Goal: Information Seeking & Learning: Stay updated

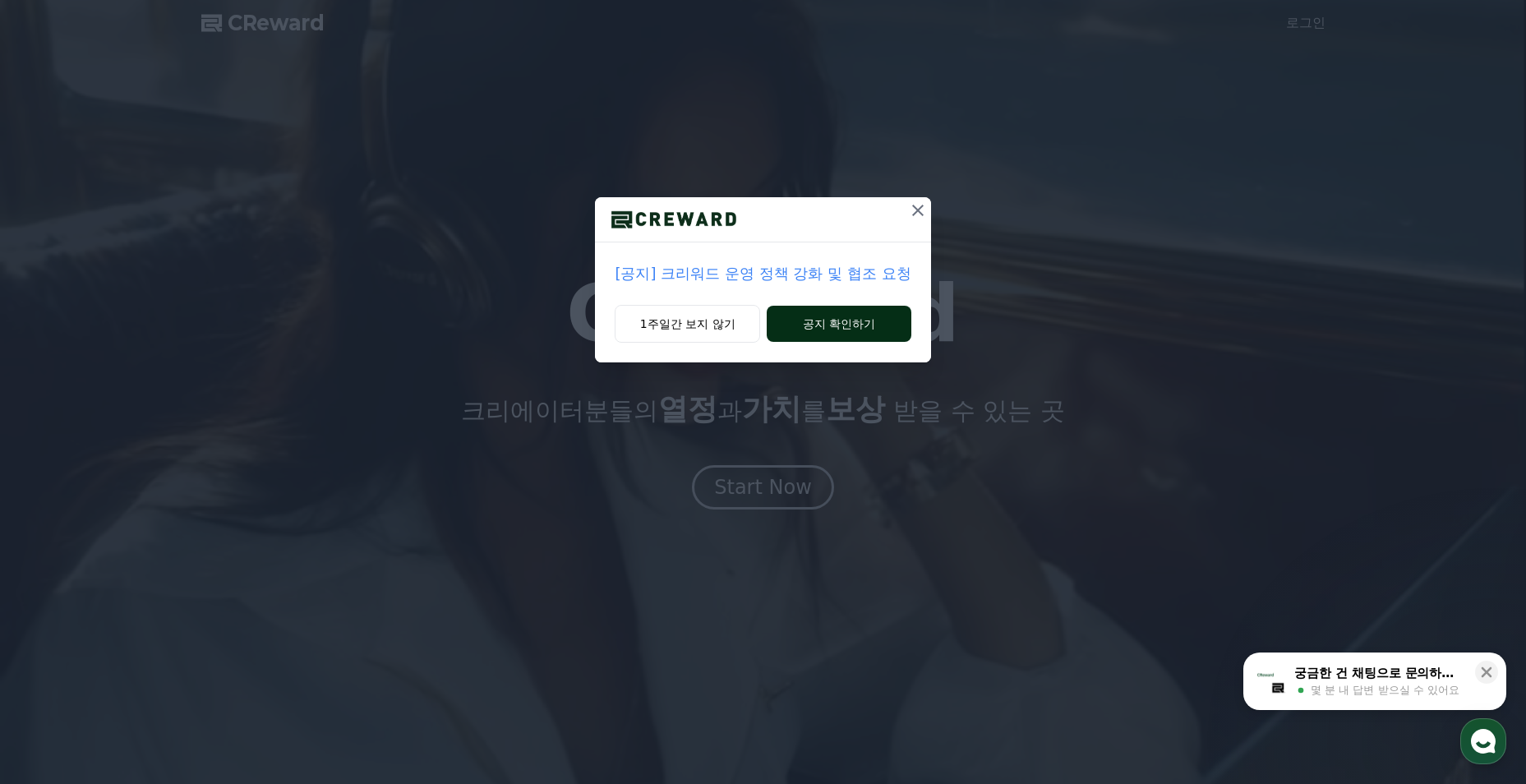
click at [834, 320] on button "공지 확인하기" at bounding box center [838, 324] width 144 height 36
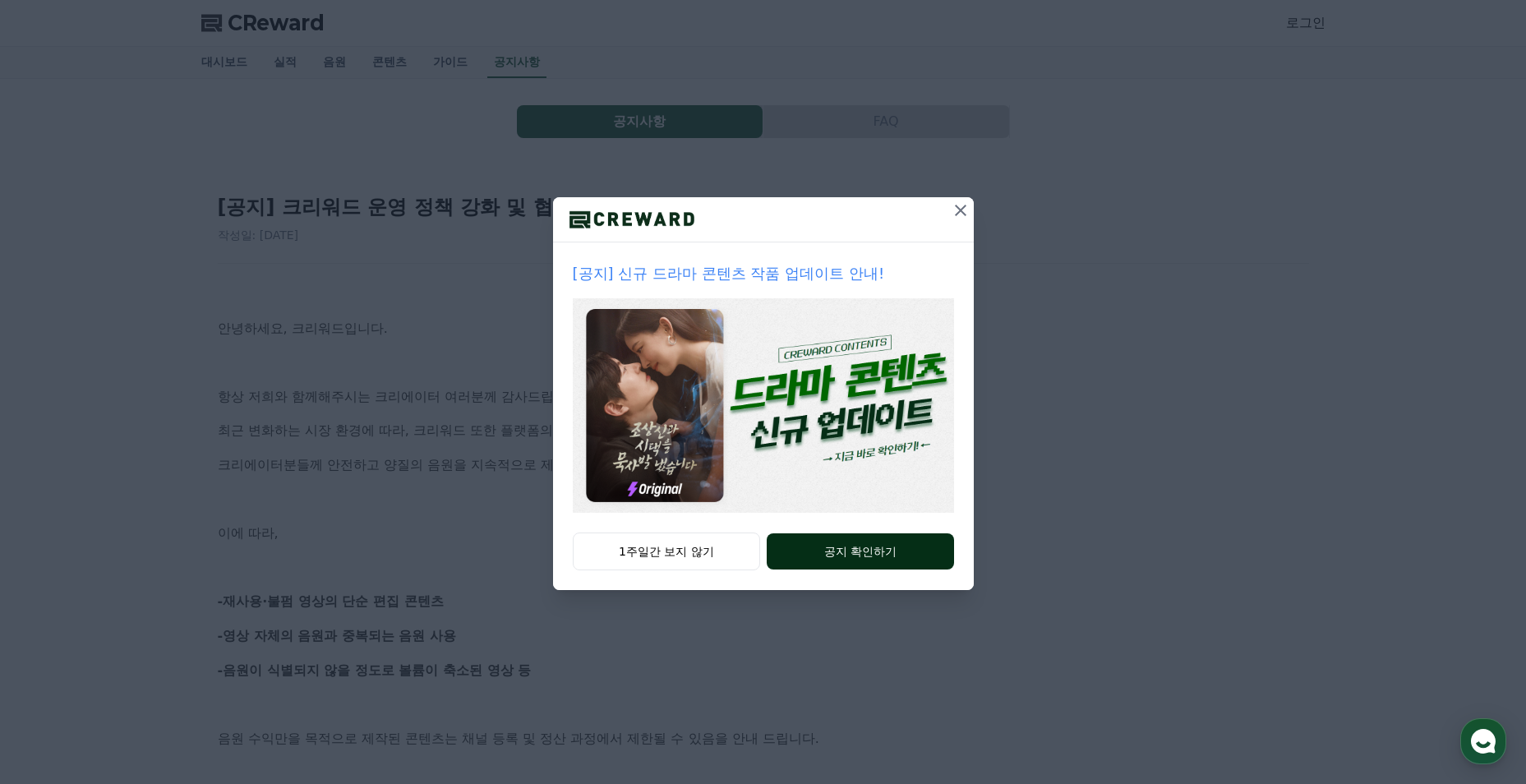
click at [856, 548] on button "공지 확인하기" at bounding box center [859, 551] width 187 height 36
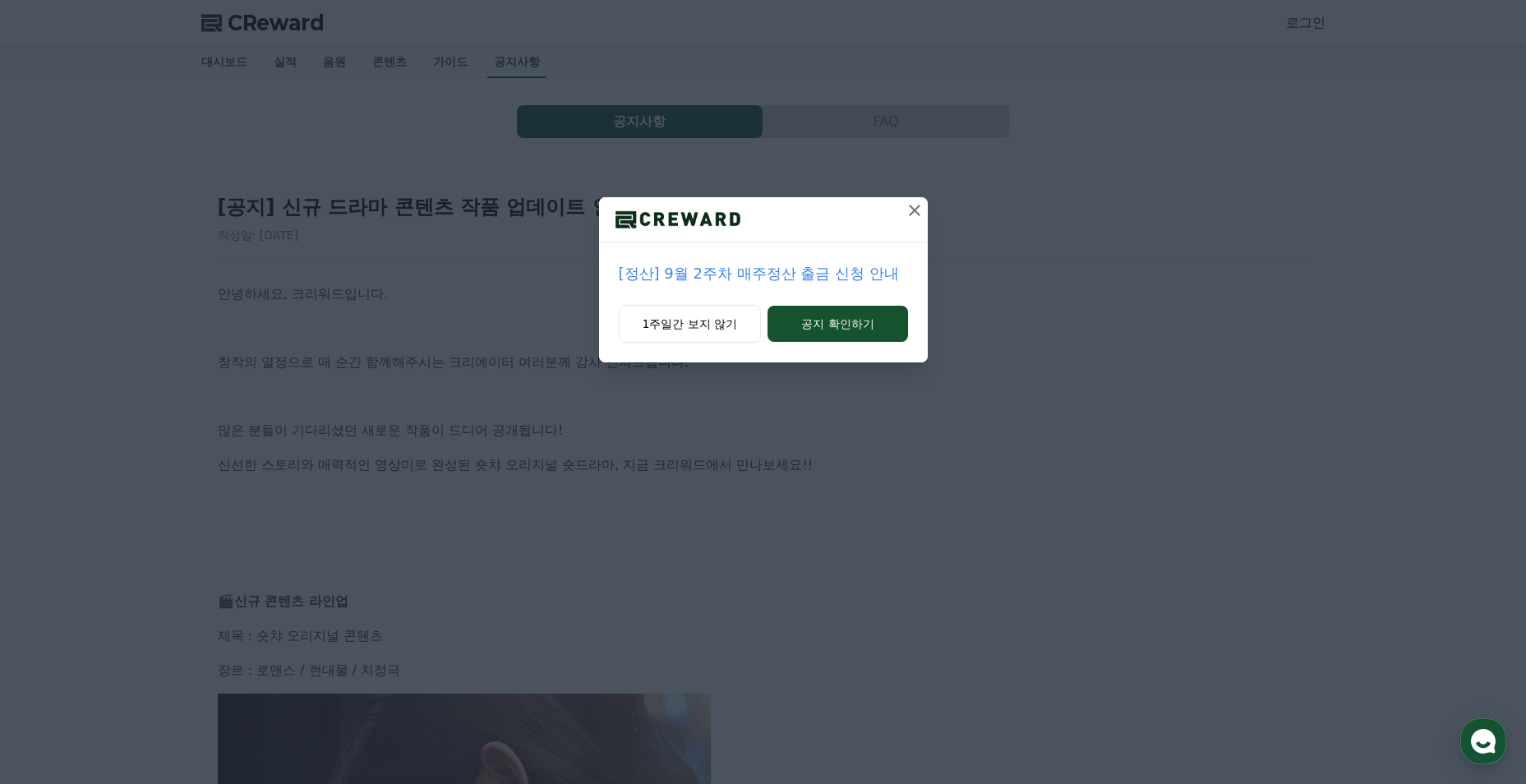
click at [910, 209] on icon at bounding box center [915, 210] width 20 height 20
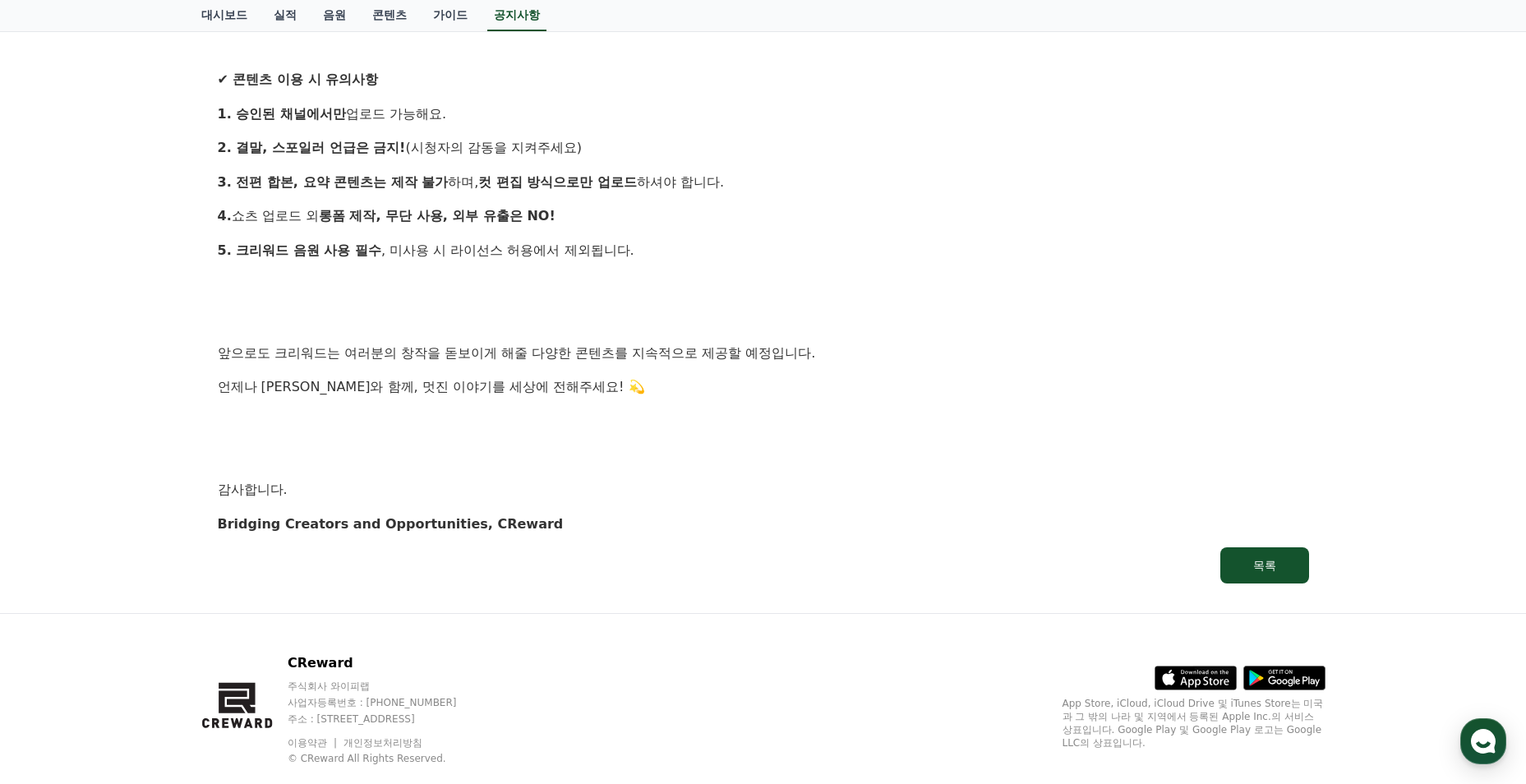
scroll to position [1573, 0]
